Goal: Information Seeking & Learning: Learn about a topic

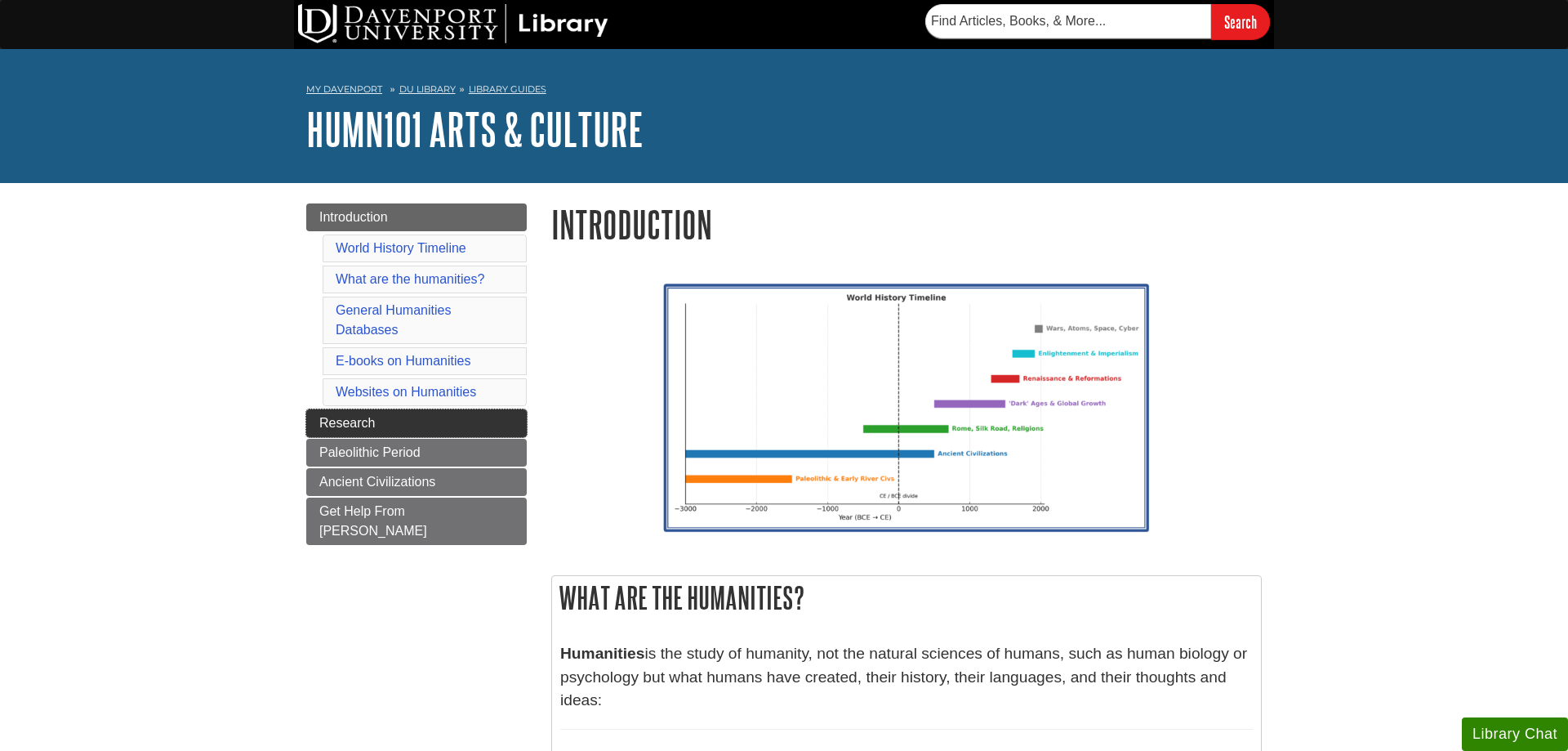
click at [494, 421] on link "Research" at bounding box center [416, 423] width 221 height 28
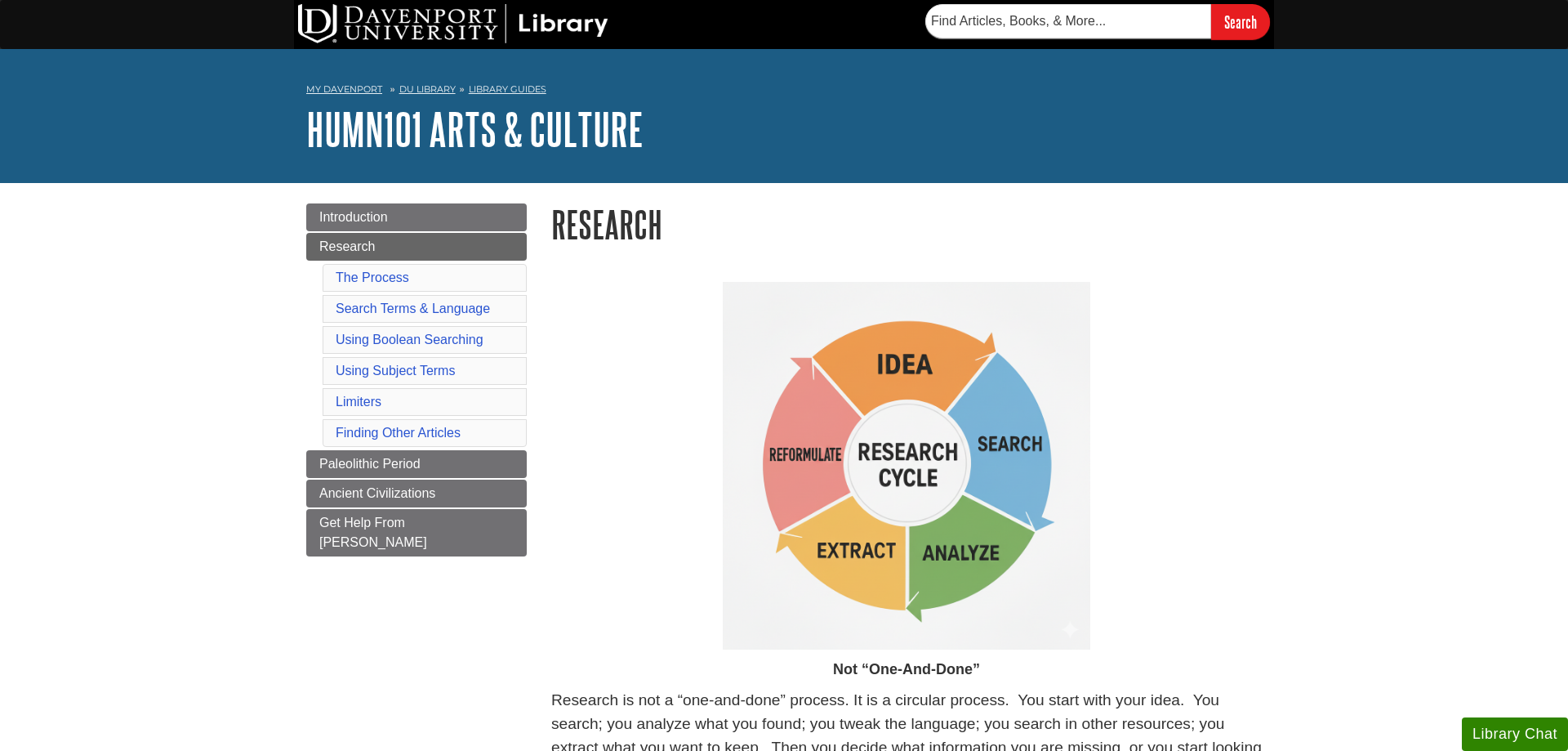
click at [415, 450] on link "Paleolithic Period" at bounding box center [416, 463] width 221 height 28
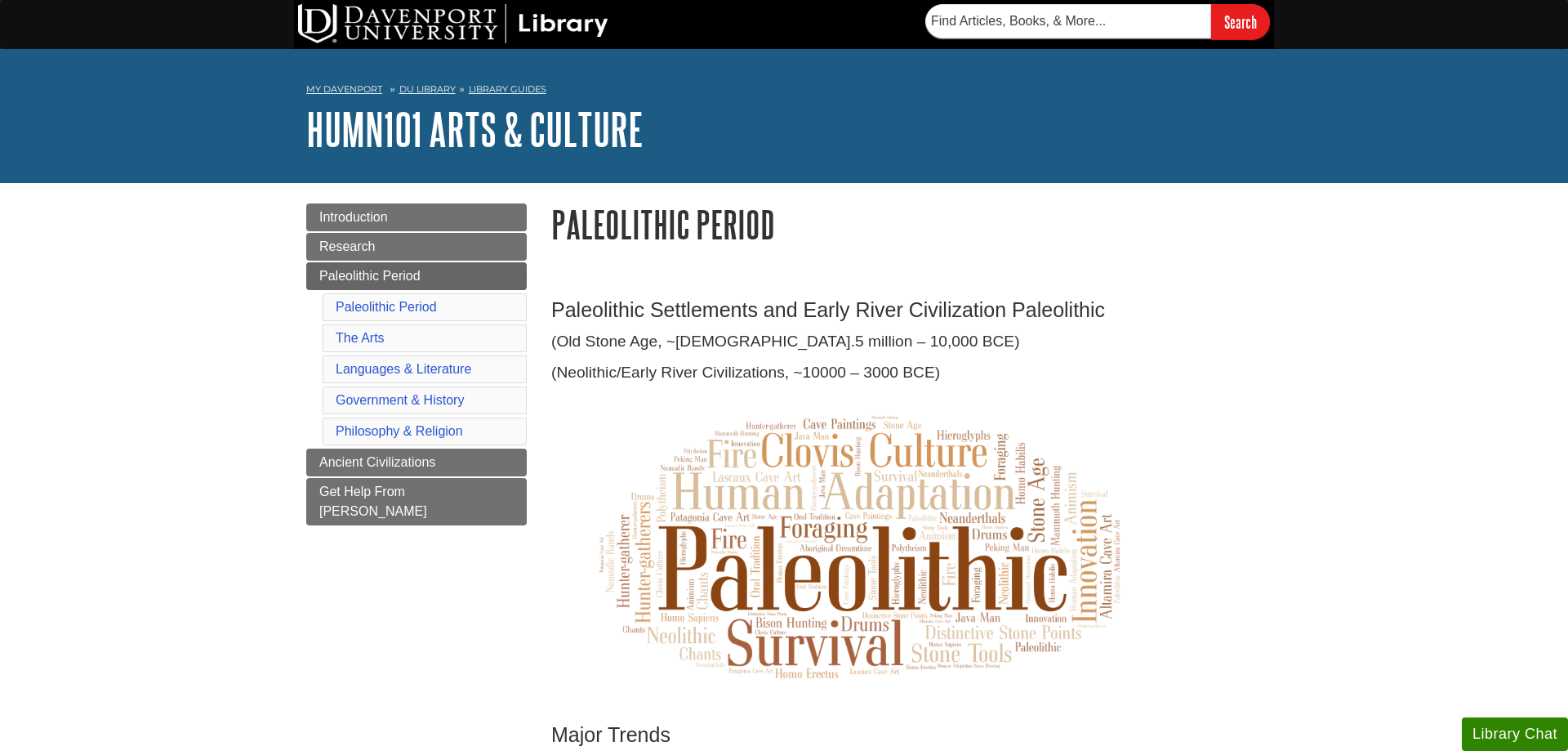
click at [825, 466] on img at bounding box center [857, 545] width 612 height 305
click at [388, 461] on span "Ancient Civilizations" at bounding box center [377, 462] width 116 height 14
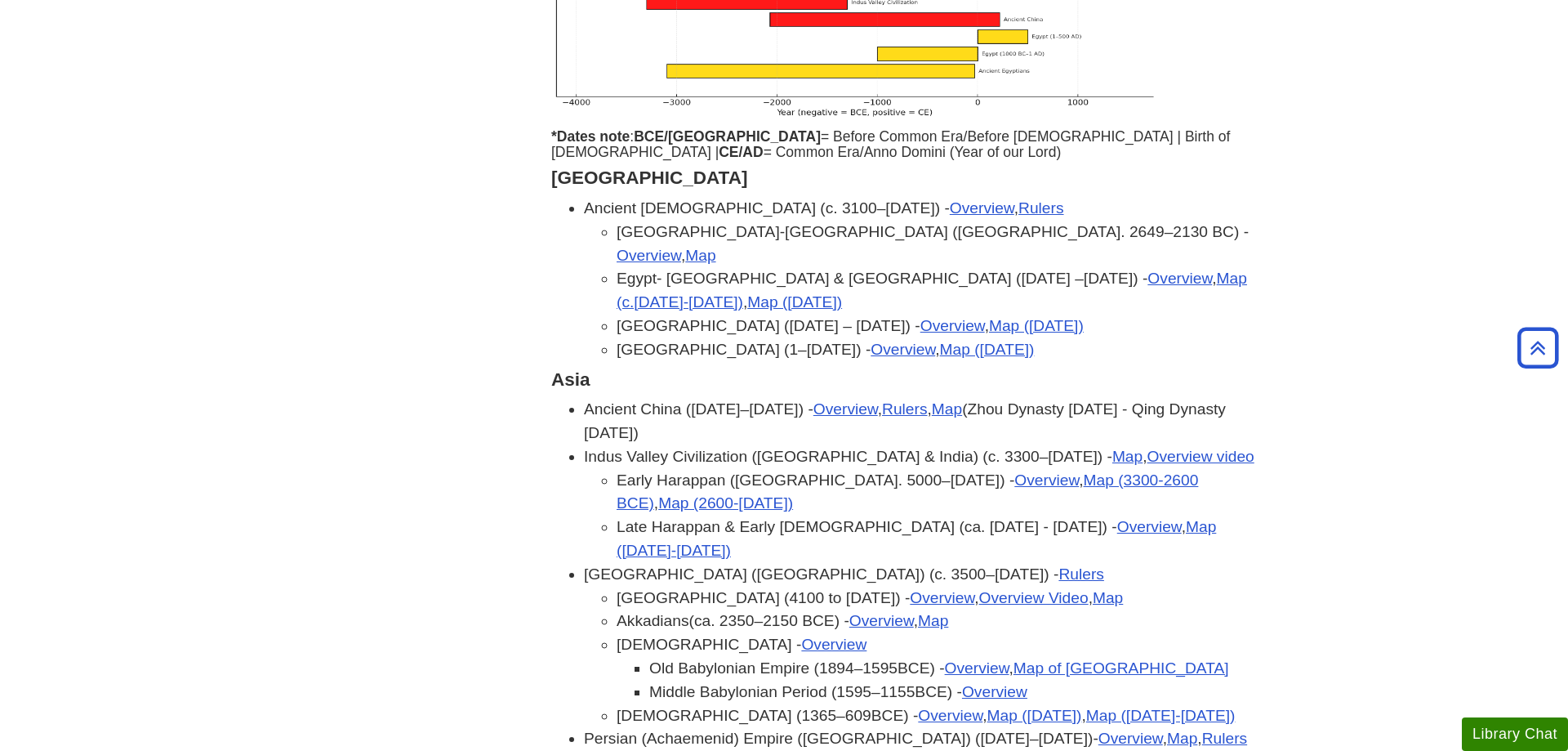
scroll to position [1333, 0]
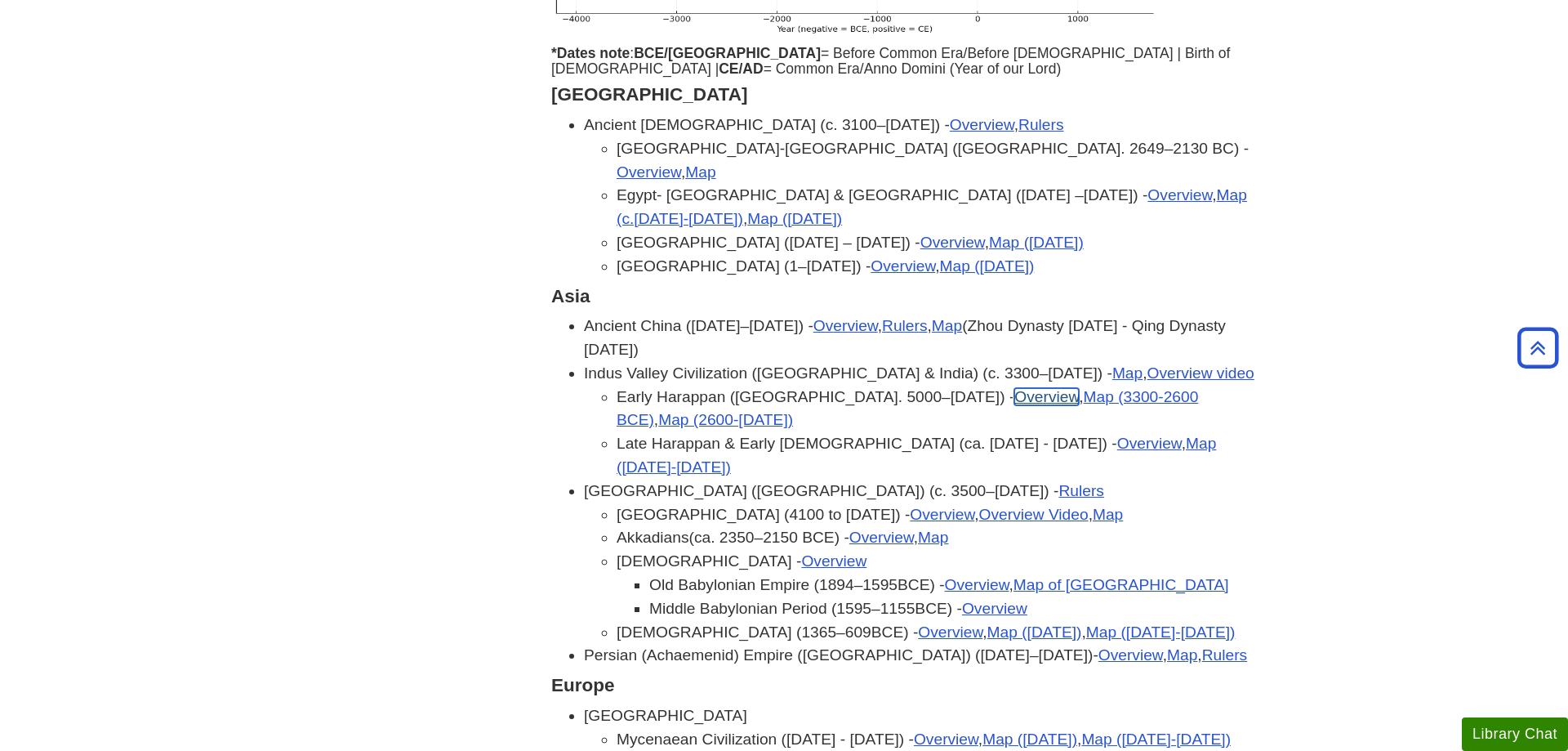
click at [1014, 388] on link "Overview" at bounding box center [1046, 397] width 64 height 17
click at [1148, 364] on link "Overview video" at bounding box center [1202, 373] width 107 height 17
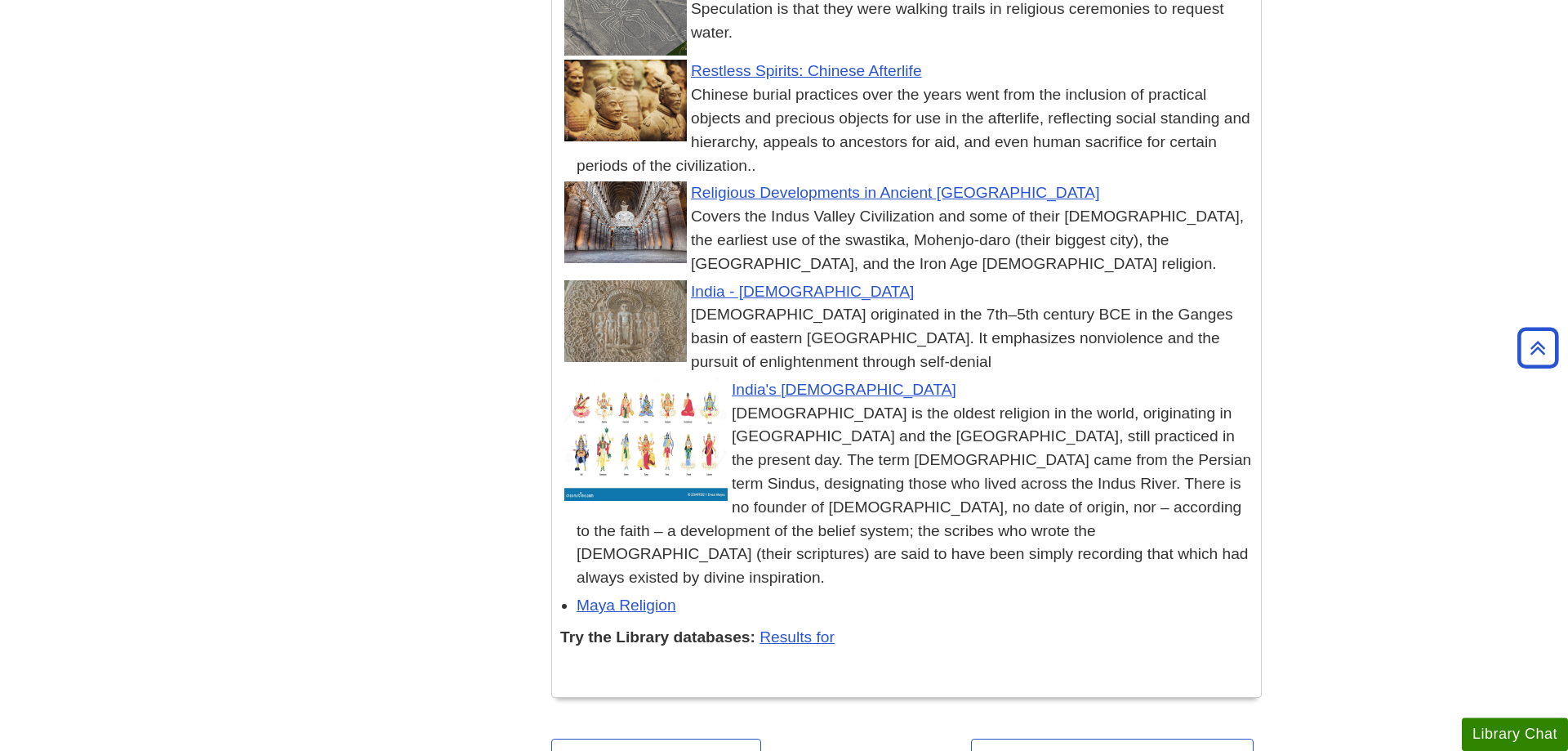
scroll to position [8961, 0]
click at [827, 628] on link "Results for" at bounding box center [797, 636] width 76 height 17
